Goal: Information Seeking & Learning: Learn about a topic

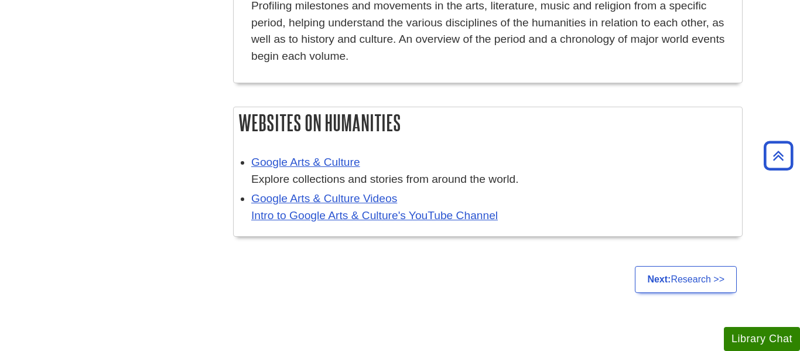
scroll to position [1398, 0]
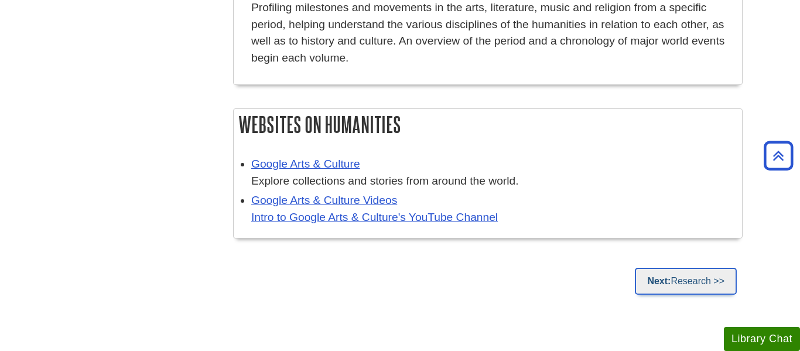
click at [719, 268] on link "Next: Research >>" at bounding box center [686, 281] width 102 height 27
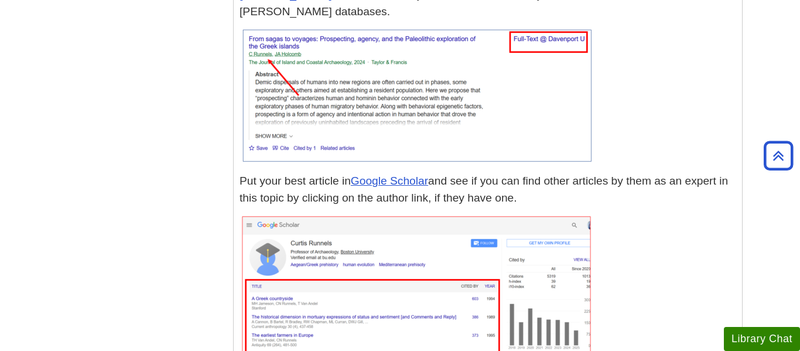
scroll to position [4319, 0]
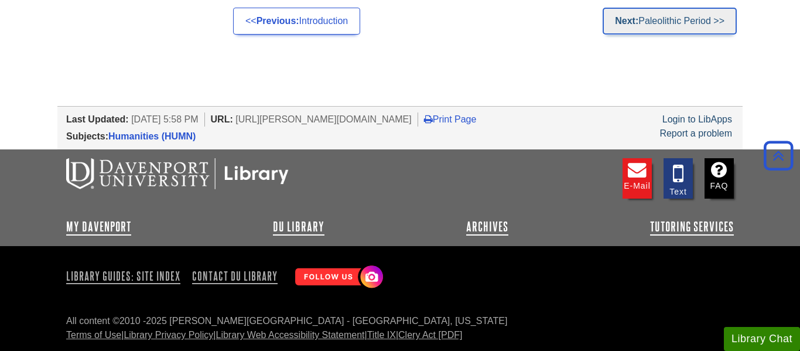
click at [634, 18] on strong "Next:" at bounding box center [626, 21] width 23 height 10
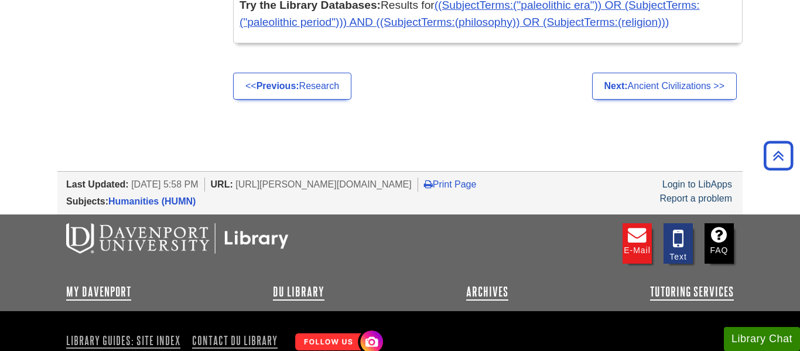
scroll to position [4898, 0]
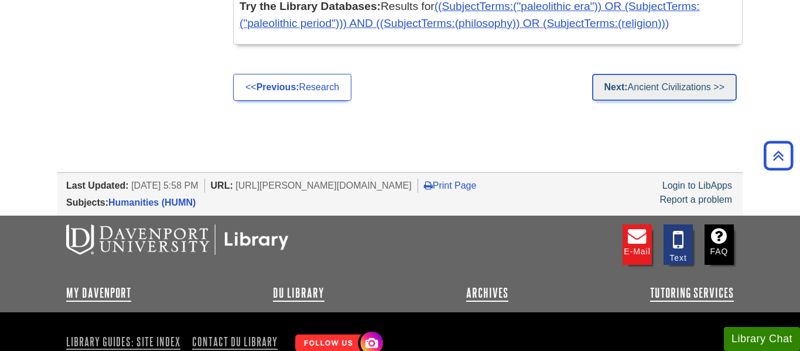
click at [690, 74] on link "Next: Ancient Civilizations >>" at bounding box center [664, 87] width 145 height 27
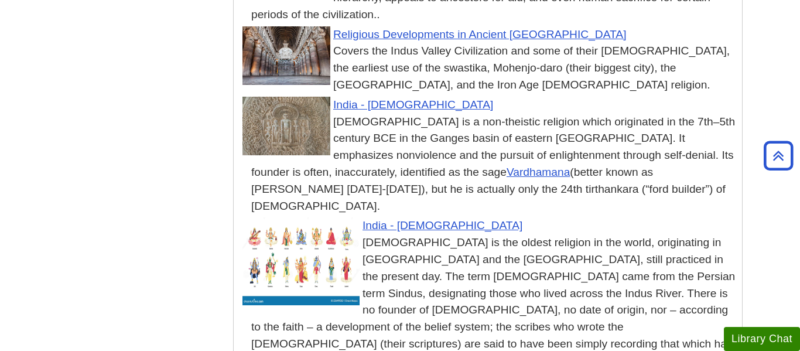
scroll to position [9478, 0]
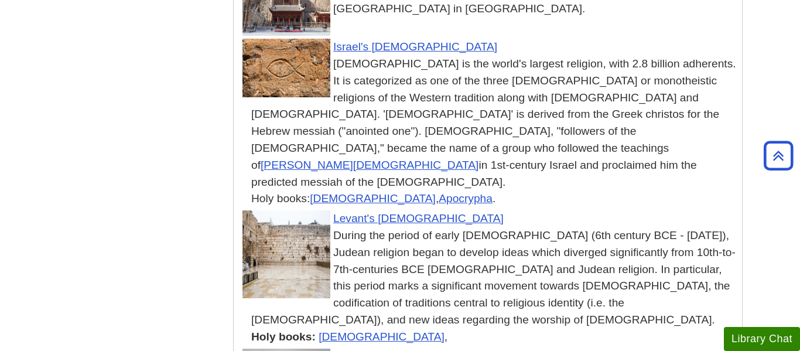
scroll to position [11929, 0]
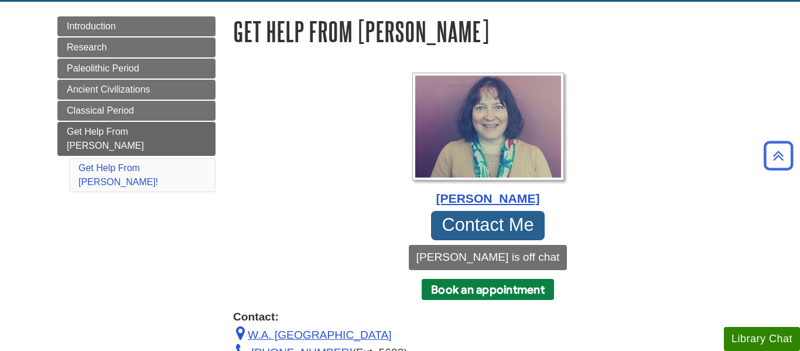
scroll to position [131, 0]
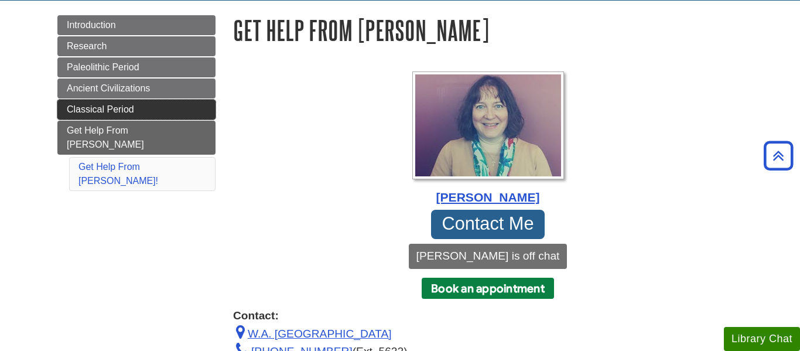
click at [144, 115] on link "Classical Period" at bounding box center [136, 110] width 158 height 20
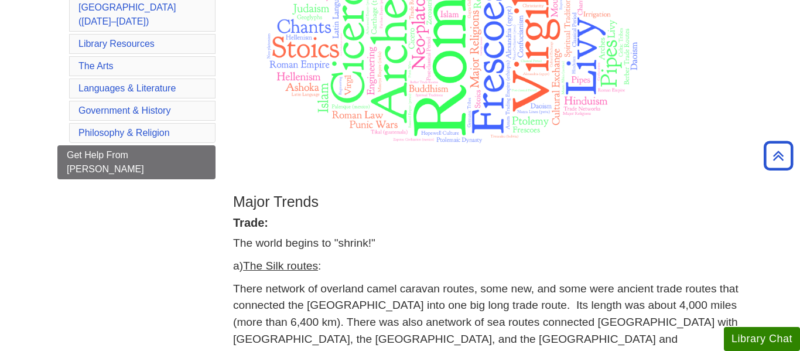
scroll to position [318, 0]
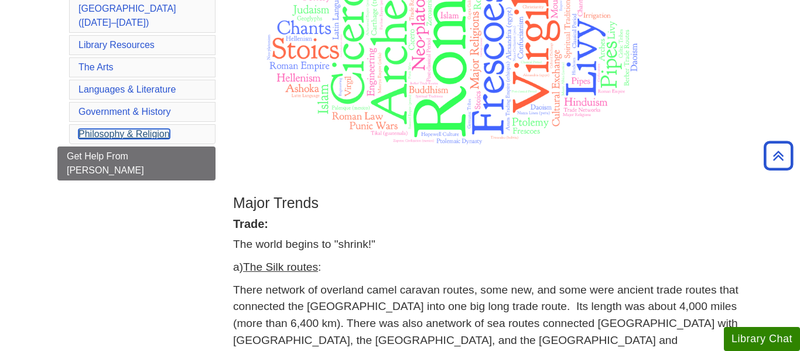
click at [156, 129] on link "Philosophy & Religion" at bounding box center [123, 134] width 91 height 10
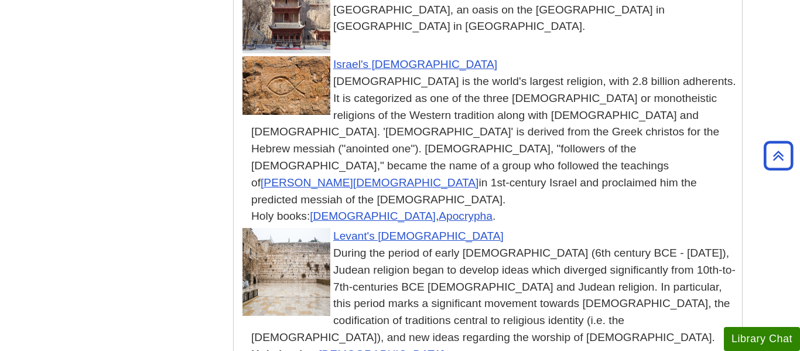
scroll to position [11929, 0]
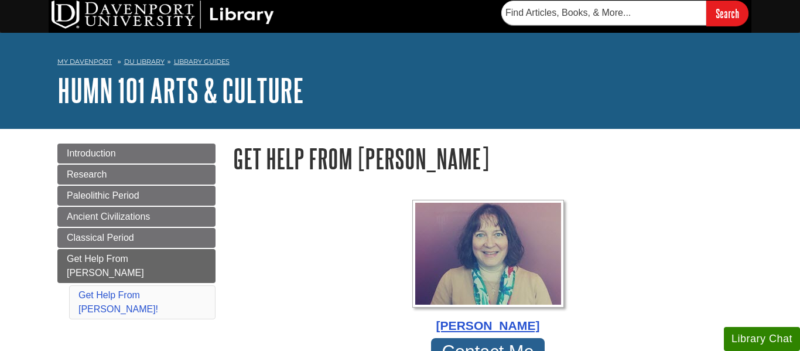
scroll to position [1, 0]
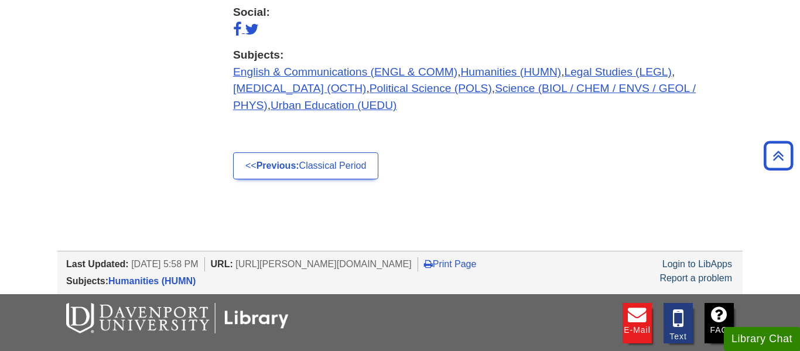
scroll to position [497, 0]
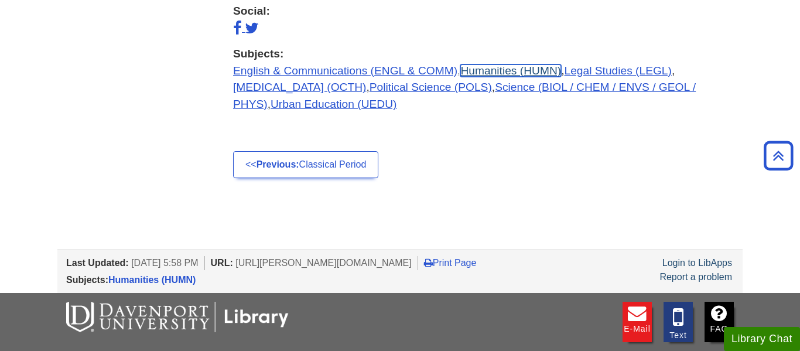
click at [484, 67] on link "Humanities (HUMN)" at bounding box center [510, 70] width 101 height 12
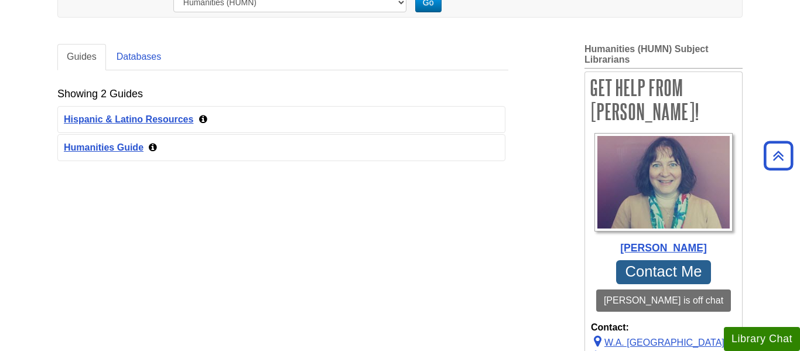
scroll to position [202, 0]
click at [148, 49] on link "Databases" at bounding box center [139, 56] width 64 height 26
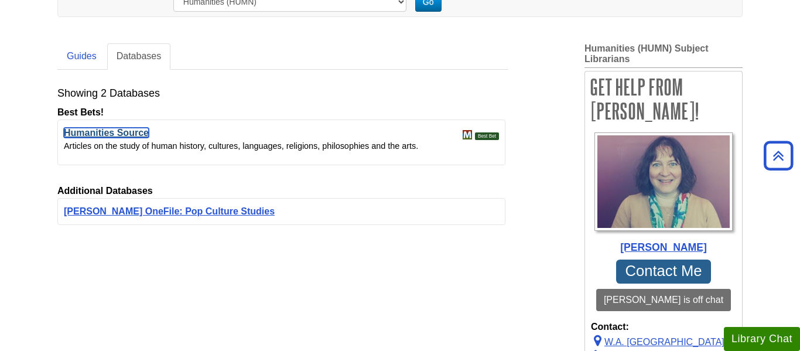
click at [138, 131] on link "Humanities Source" at bounding box center [106, 133] width 85 height 10
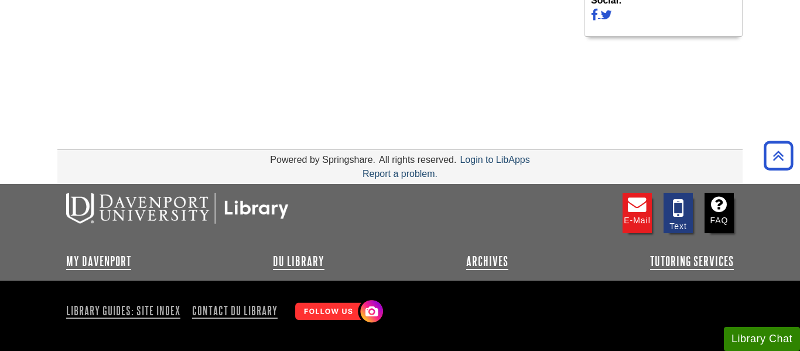
scroll to position [0, 0]
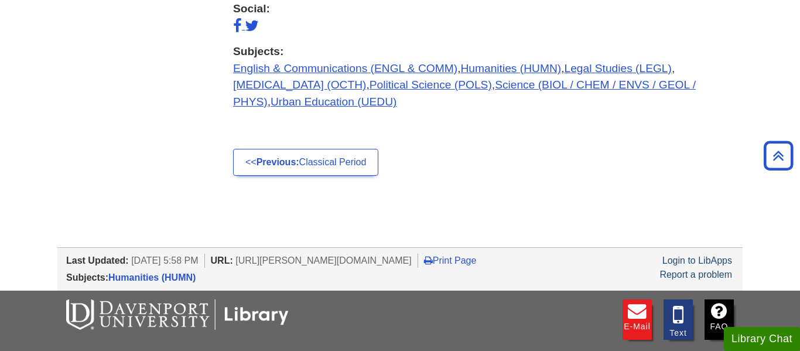
scroll to position [498, 0]
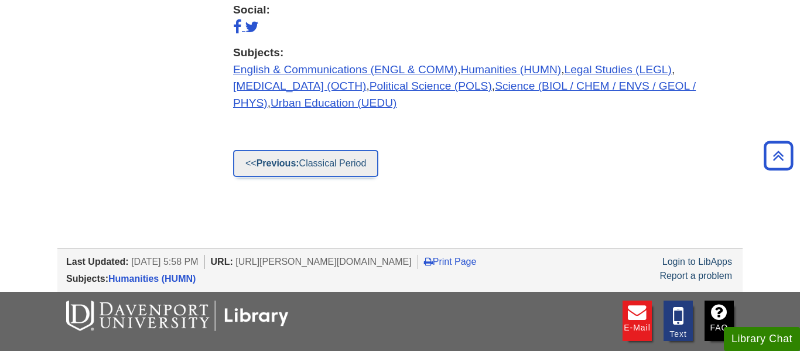
click at [319, 162] on link "<< Previous: Classical Period" at bounding box center [305, 163] width 145 height 27
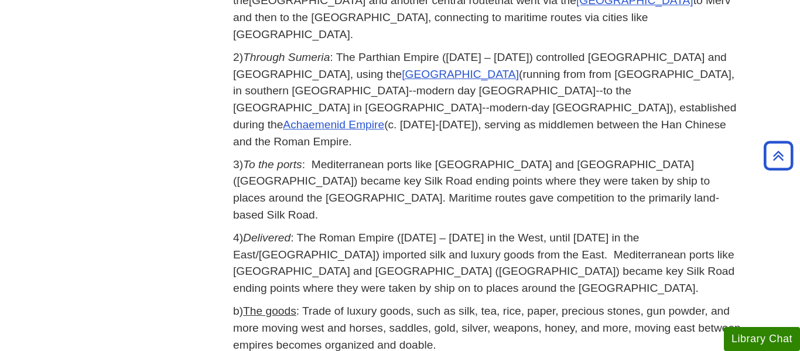
scroll to position [795, 0]
